Goal: Task Accomplishment & Management: Manage account settings

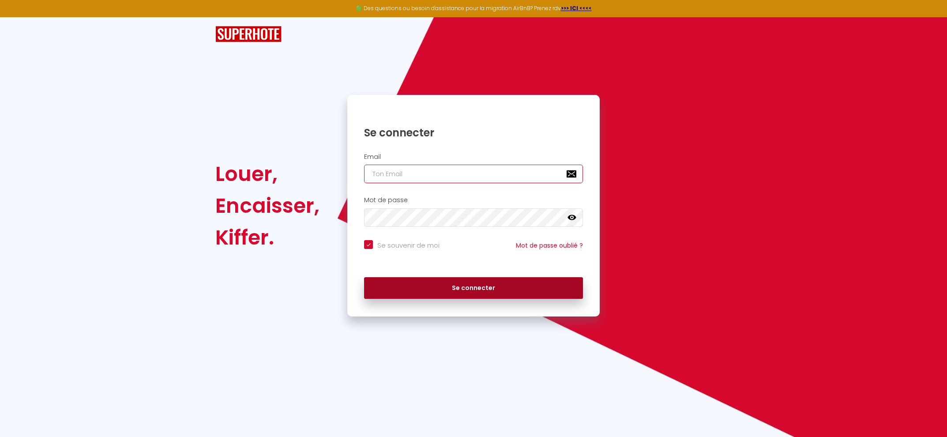
type input "[EMAIL_ADDRESS][DOMAIN_NAME]"
click at [473, 282] on button "Se connecter" at bounding box center [473, 288] width 219 height 22
checkbox input "true"
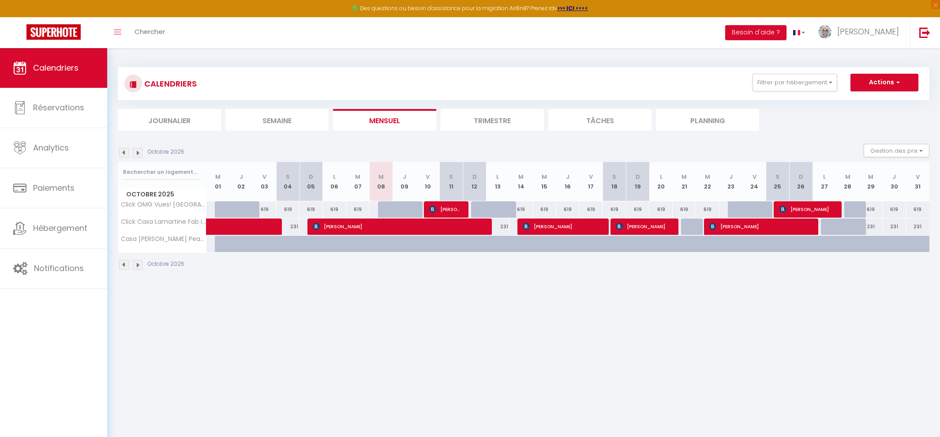
click at [121, 154] on img at bounding box center [124, 153] width 10 height 10
select select
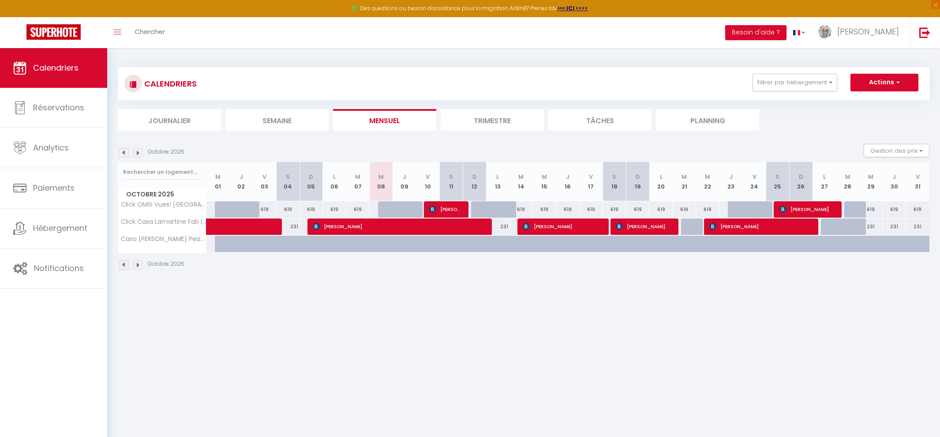
select select
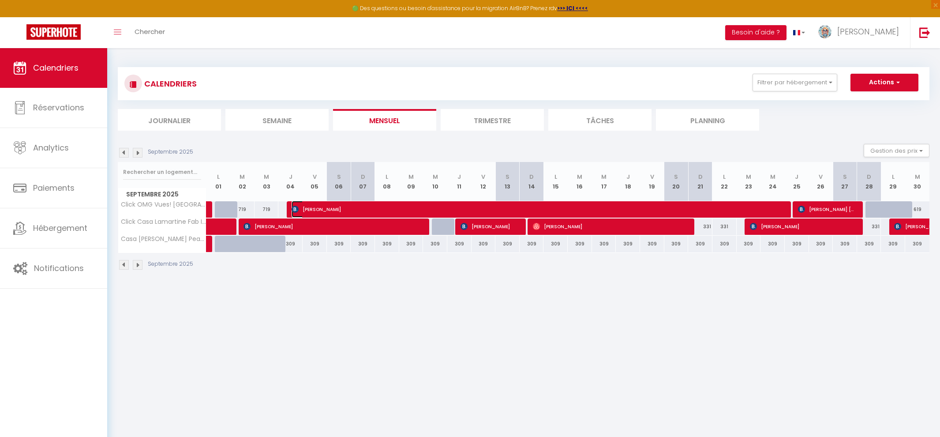
click at [306, 207] on span "[PERSON_NAME]" at bounding box center [538, 209] width 493 height 17
select select "OK"
select select "0"
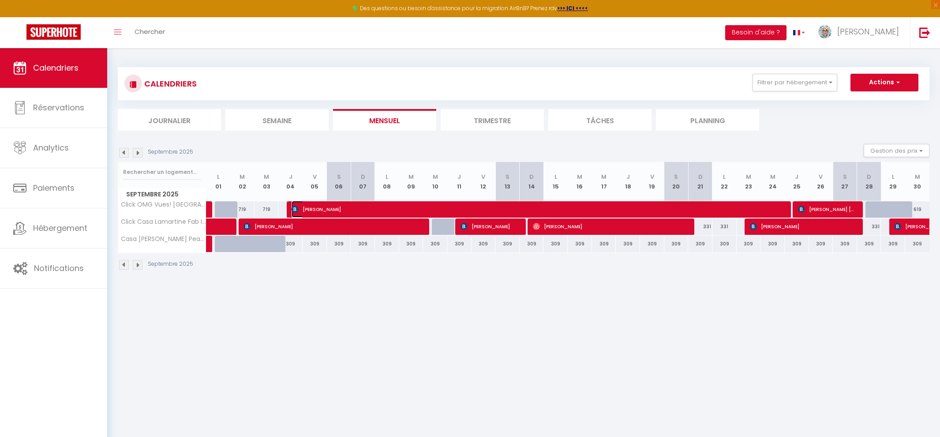
select select "1"
select select
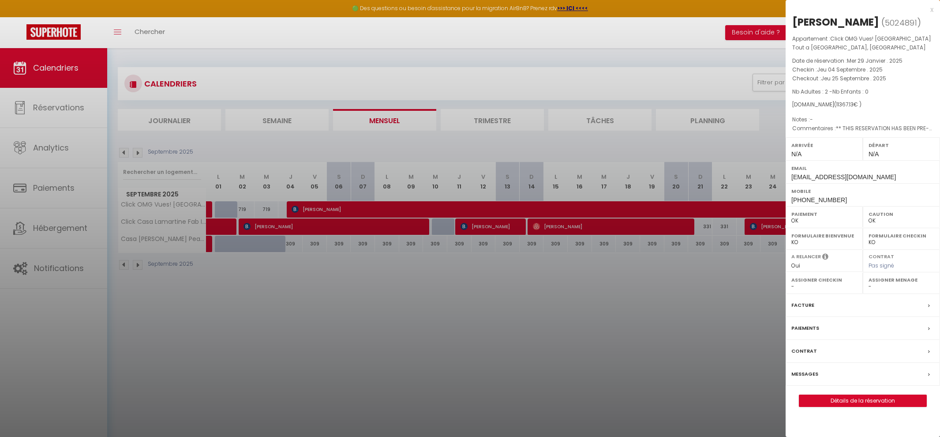
click at [372, 295] on div at bounding box center [470, 218] width 940 height 437
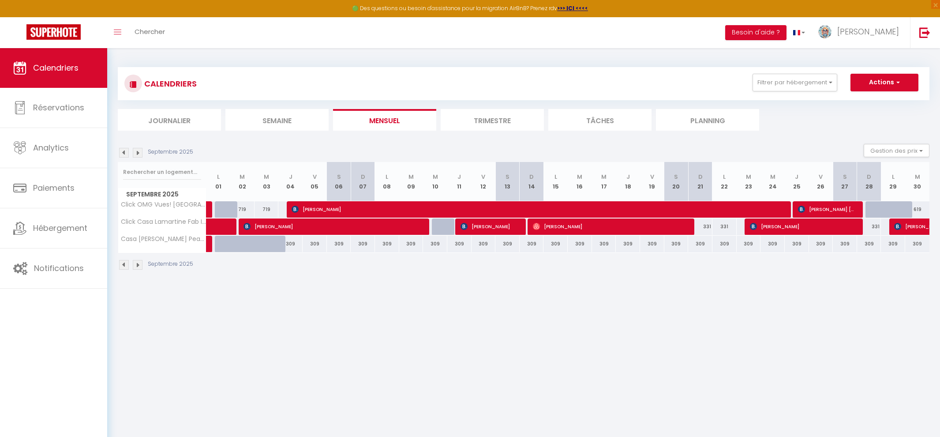
click at [137, 154] on img at bounding box center [138, 153] width 10 height 10
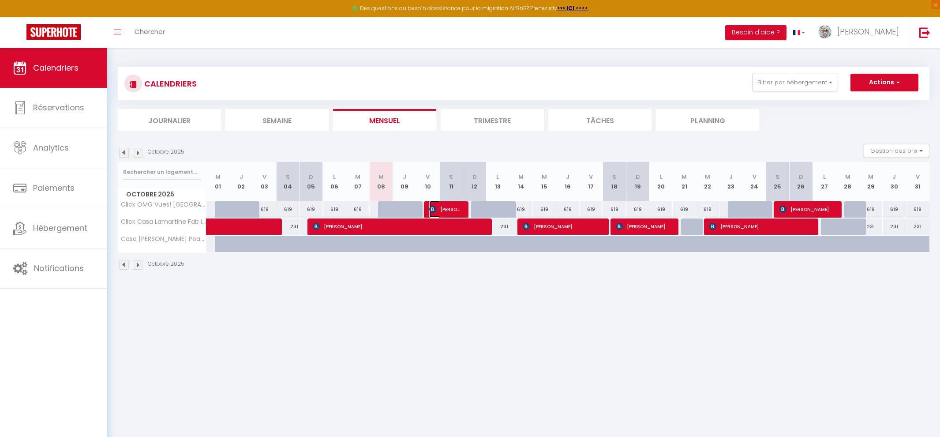
click at [448, 207] on span "[PERSON_NAME]" at bounding box center [444, 209] width 31 height 17
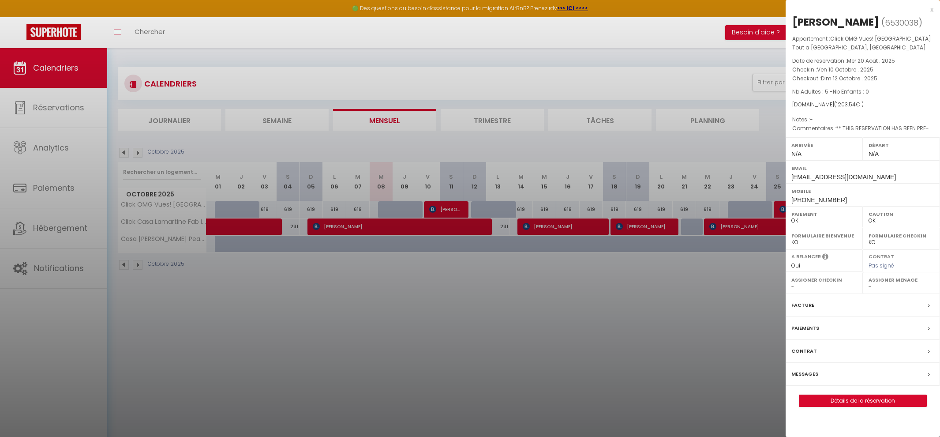
click at [638, 245] on div at bounding box center [470, 218] width 940 height 437
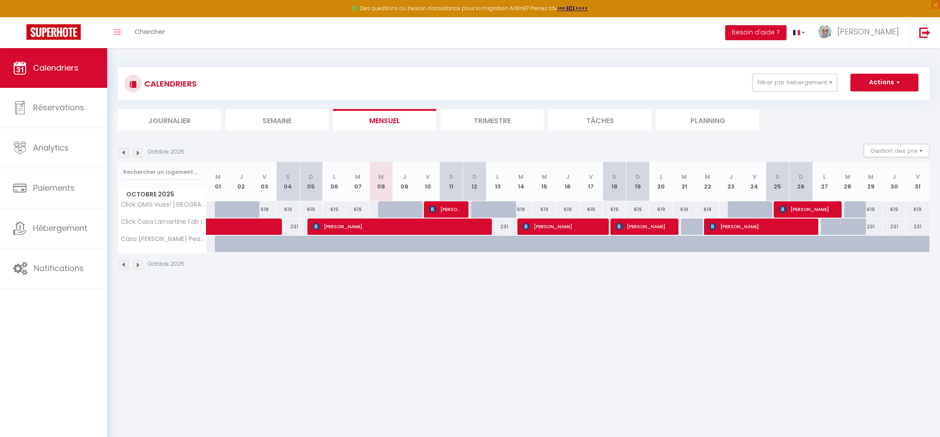
click at [123, 151] on img at bounding box center [124, 153] width 10 height 10
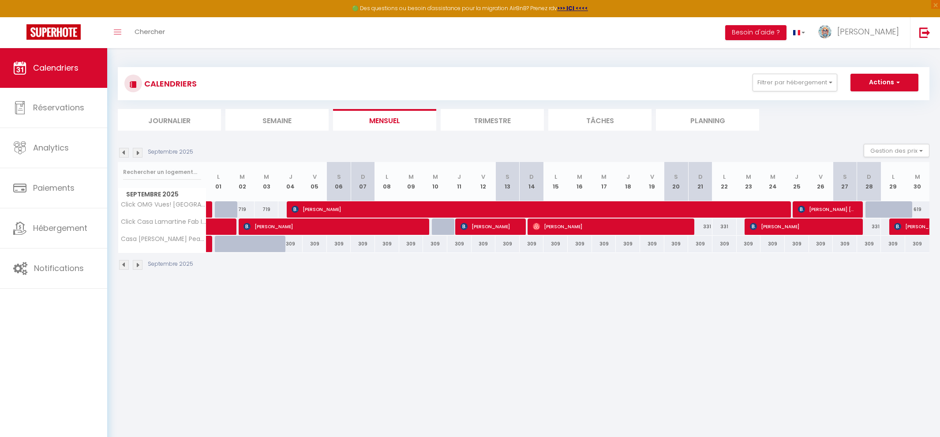
click at [123, 151] on img at bounding box center [124, 153] width 10 height 10
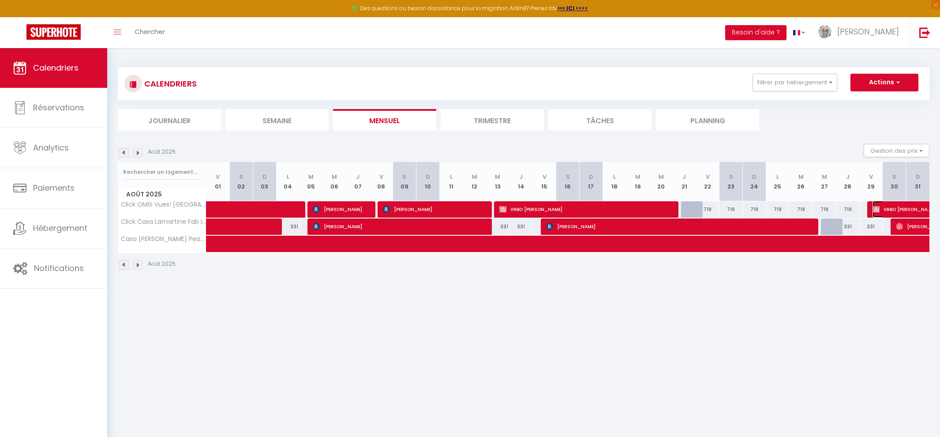
click at [903, 208] on span "VRBO [PERSON_NAME]" at bounding box center [903, 209] width 61 height 17
select select "KO"
